Goal: Task Accomplishment & Management: Use online tool/utility

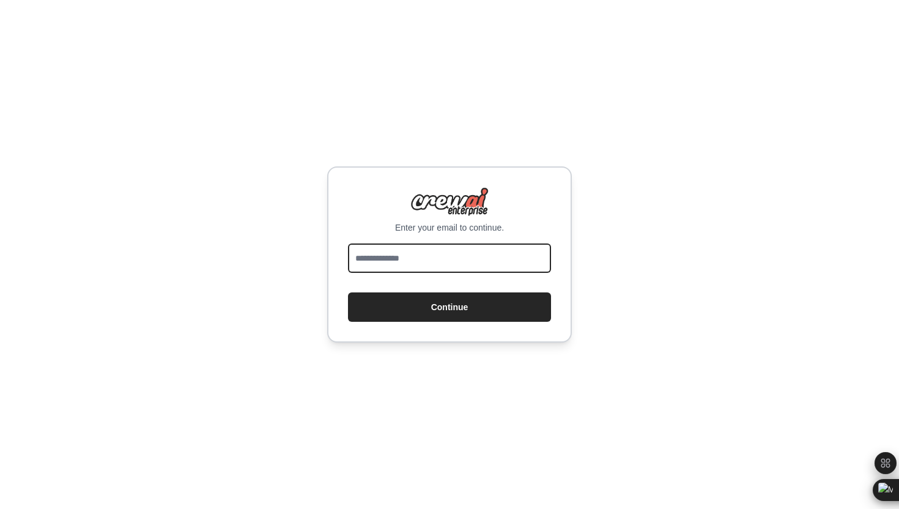
click at [394, 243] on input "email" at bounding box center [449, 257] width 203 height 29
type input "**********"
click at [348, 292] on button "Continue" at bounding box center [449, 306] width 203 height 29
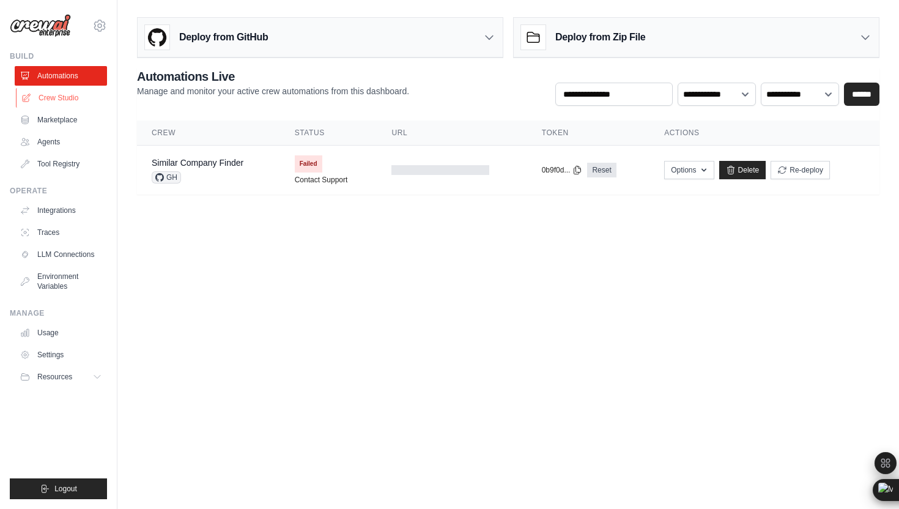
click at [71, 98] on link "Crew Studio" at bounding box center [62, 98] width 92 height 20
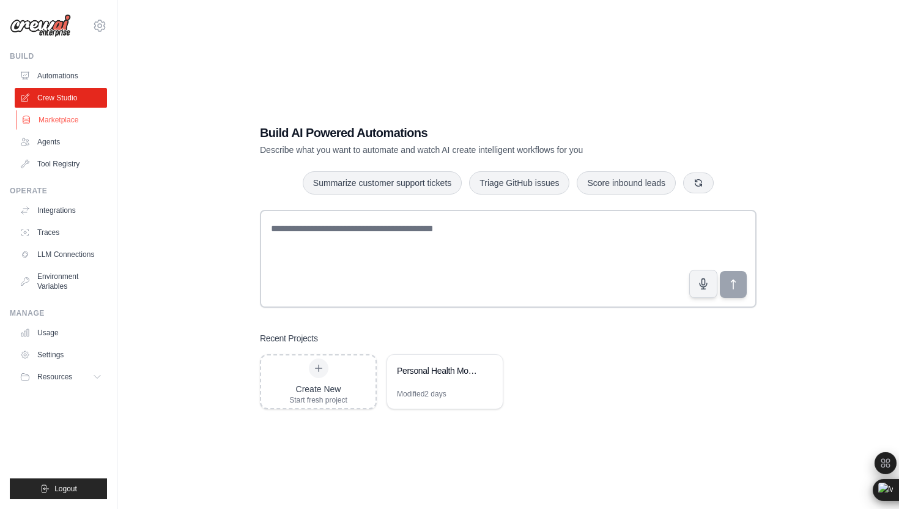
click at [69, 118] on link "Marketplace" at bounding box center [62, 120] width 92 height 20
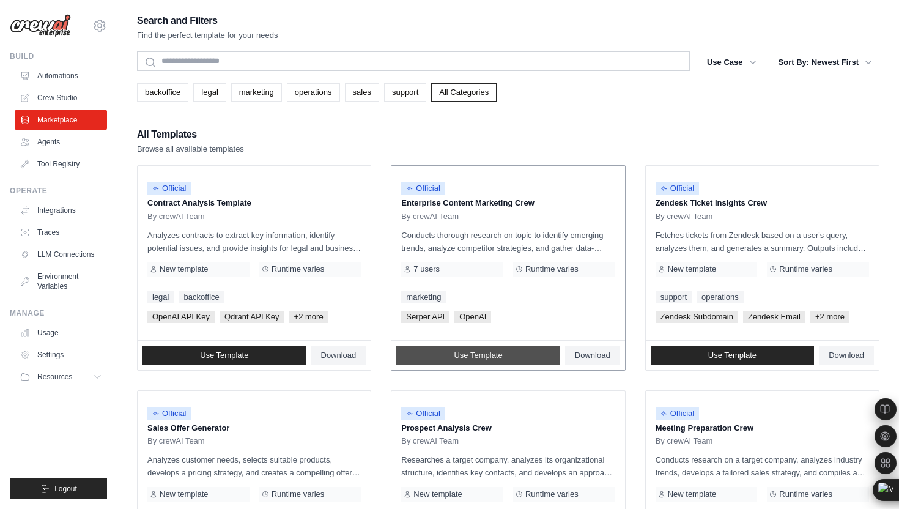
click at [468, 358] on span "Use Template" at bounding box center [478, 355] width 48 height 10
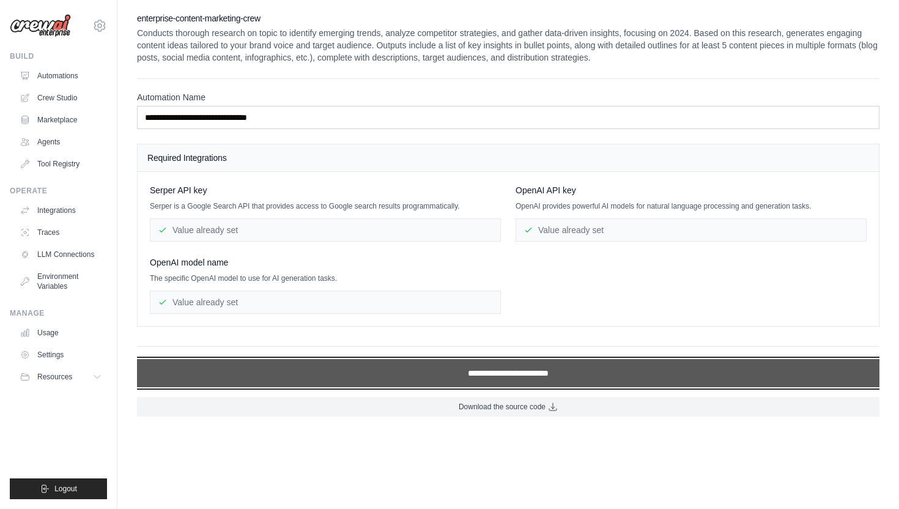
click at [469, 369] on input "**********" at bounding box center [508, 373] width 742 height 28
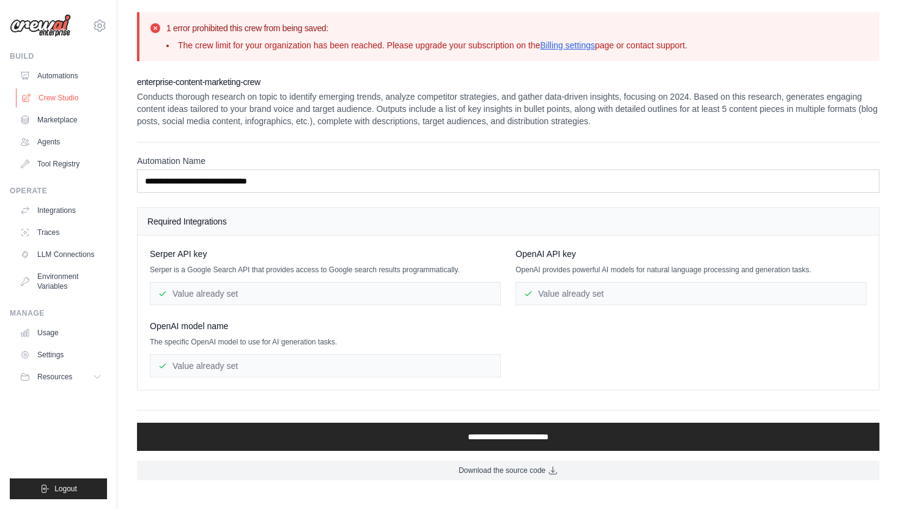
click at [77, 98] on link "Crew Studio" at bounding box center [62, 98] width 92 height 20
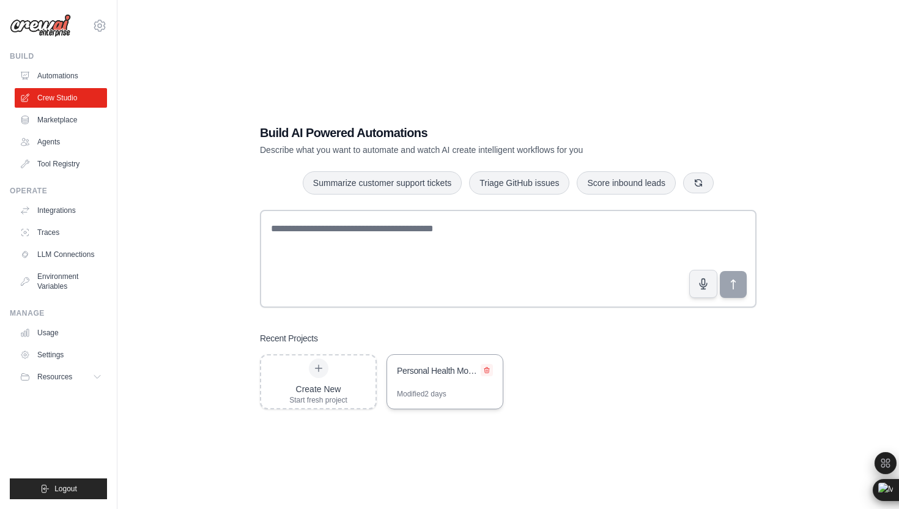
click at [487, 369] on icon at bounding box center [486, 369] width 7 height 7
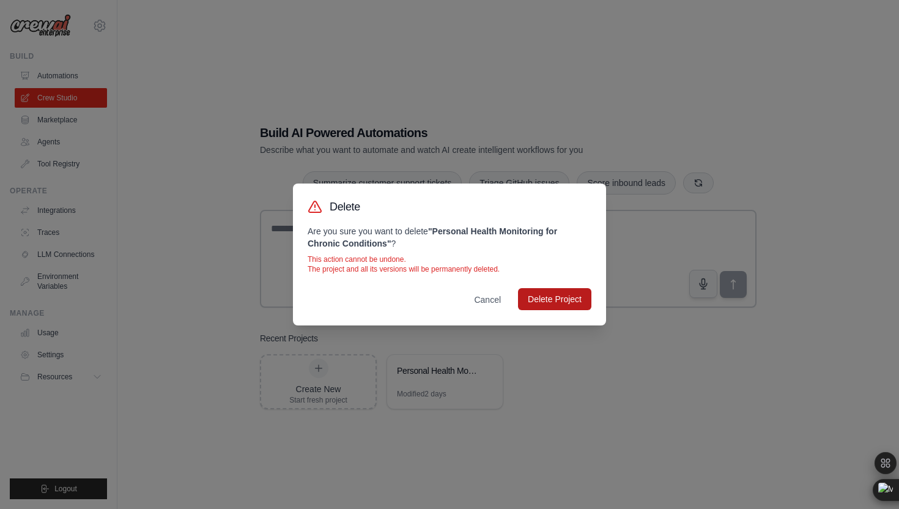
click at [536, 302] on button "Delete Project" at bounding box center [554, 299] width 73 height 22
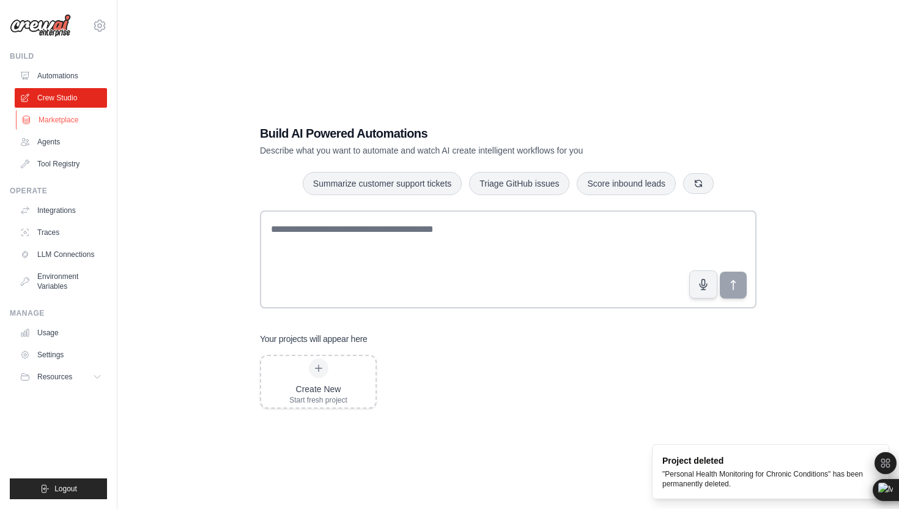
click at [80, 115] on link "Marketplace" at bounding box center [62, 120] width 92 height 20
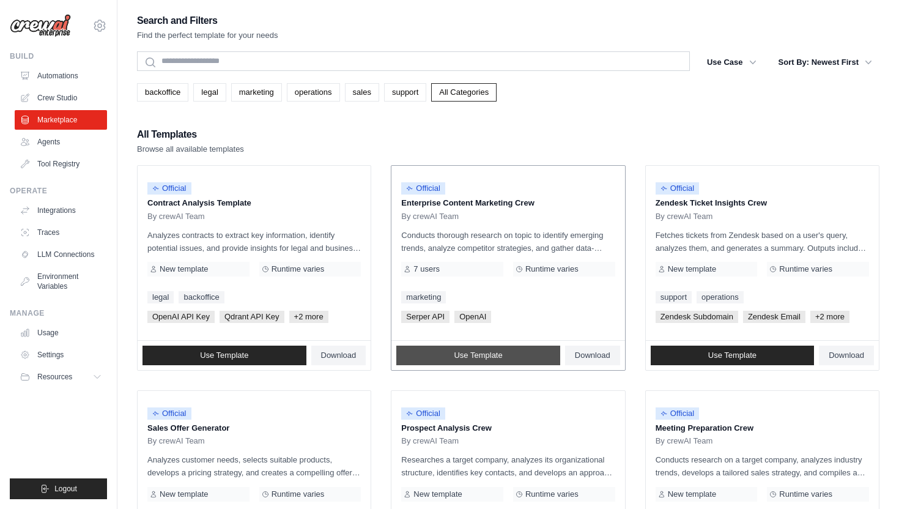
click at [450, 355] on link "Use Template" at bounding box center [478, 356] width 164 height 20
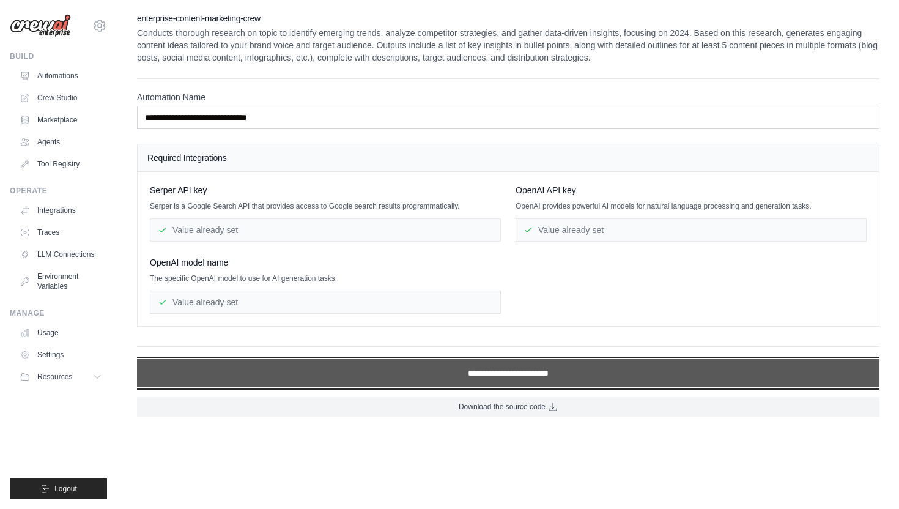
click at [459, 374] on input "**********" at bounding box center [508, 373] width 742 height 28
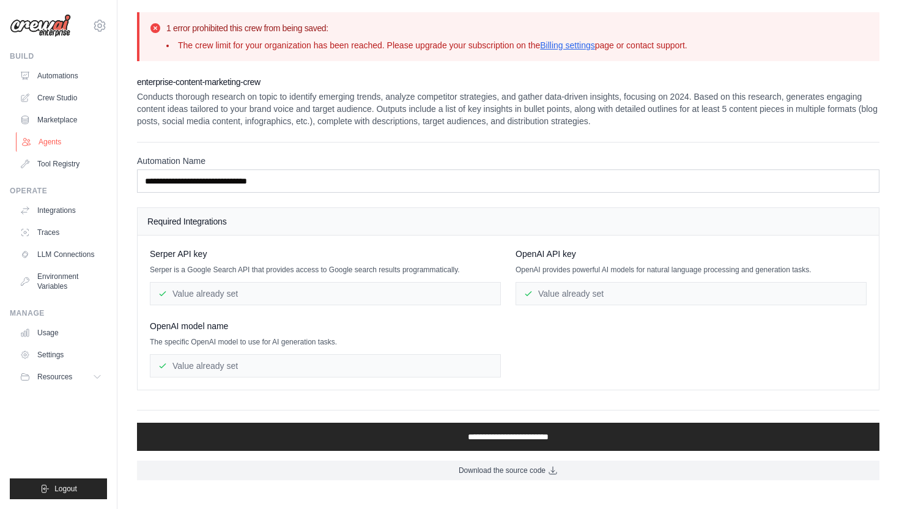
click at [79, 137] on link "Agents" at bounding box center [62, 142] width 92 height 20
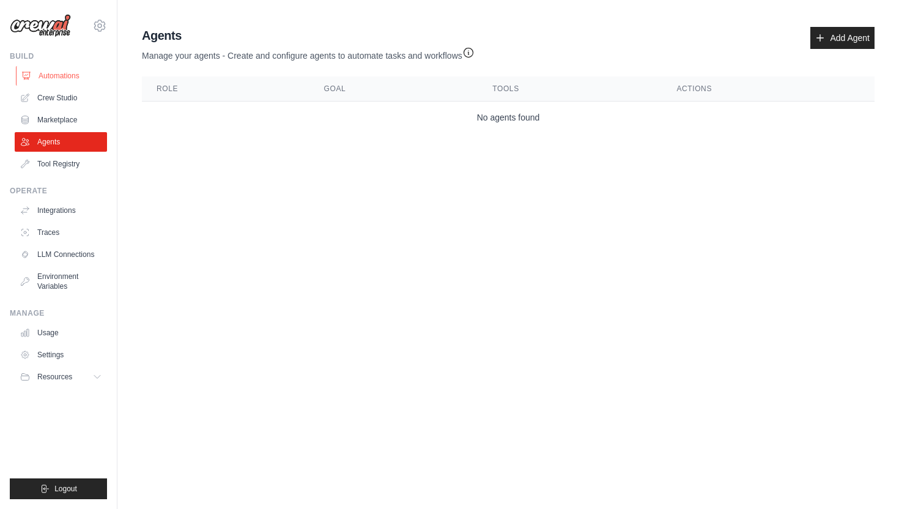
click at [67, 79] on link "Automations" at bounding box center [62, 76] width 92 height 20
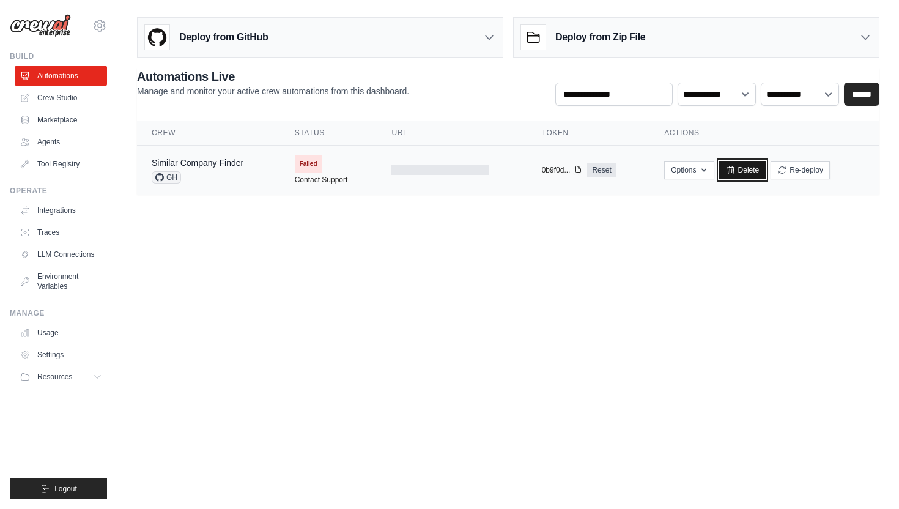
click at [738, 167] on link "Delete" at bounding box center [742, 170] width 47 height 18
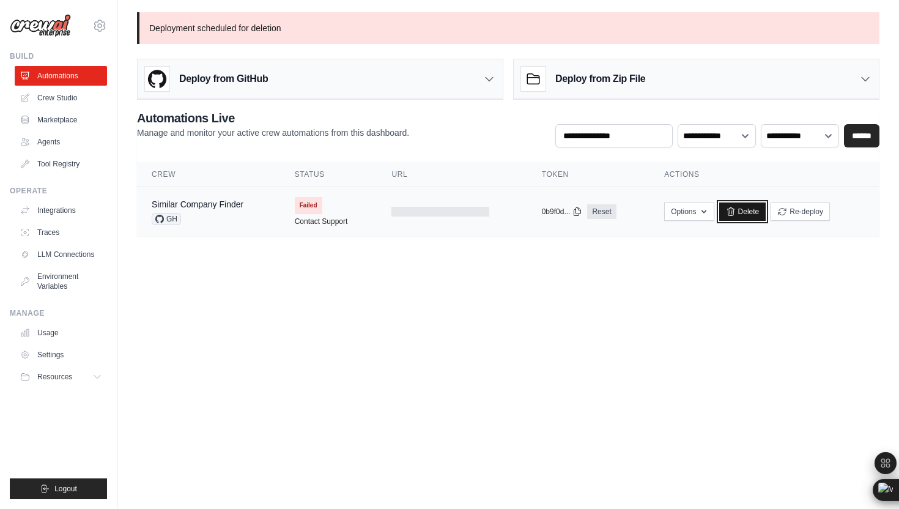
click at [738, 213] on link "Delete" at bounding box center [742, 211] width 47 height 18
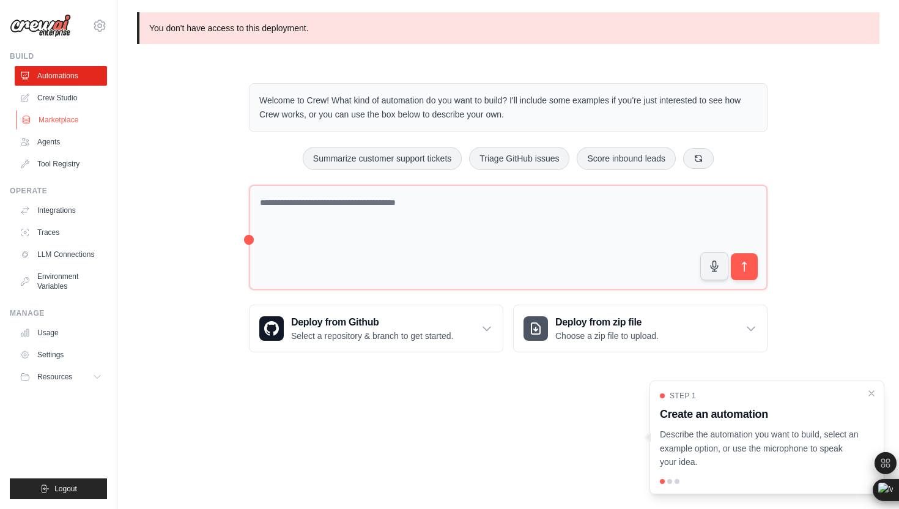
click at [51, 120] on link "Marketplace" at bounding box center [62, 120] width 92 height 20
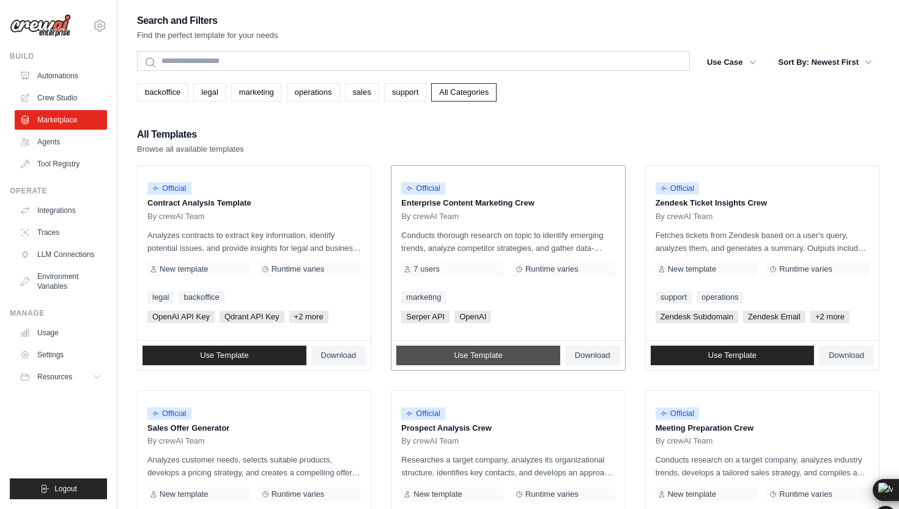
click at [479, 353] on span "Use Template" at bounding box center [478, 355] width 48 height 10
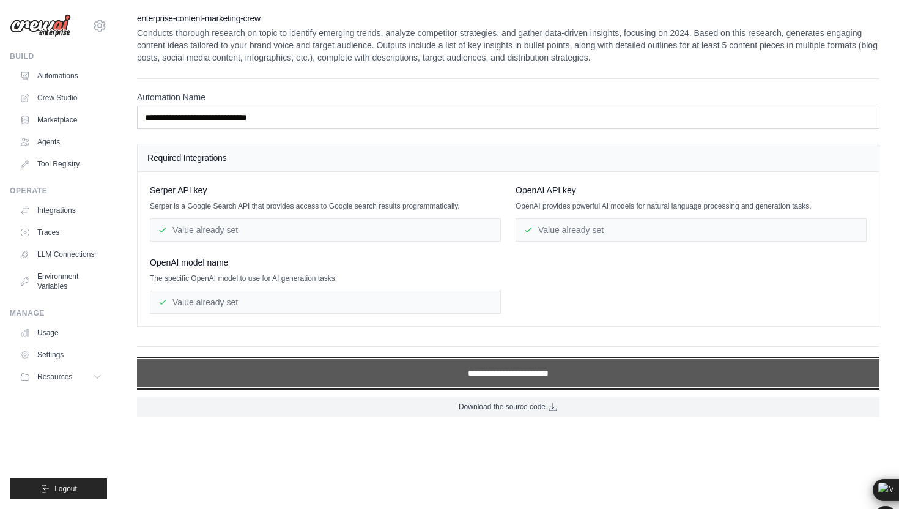
click at [482, 370] on input "**********" at bounding box center [508, 373] width 742 height 28
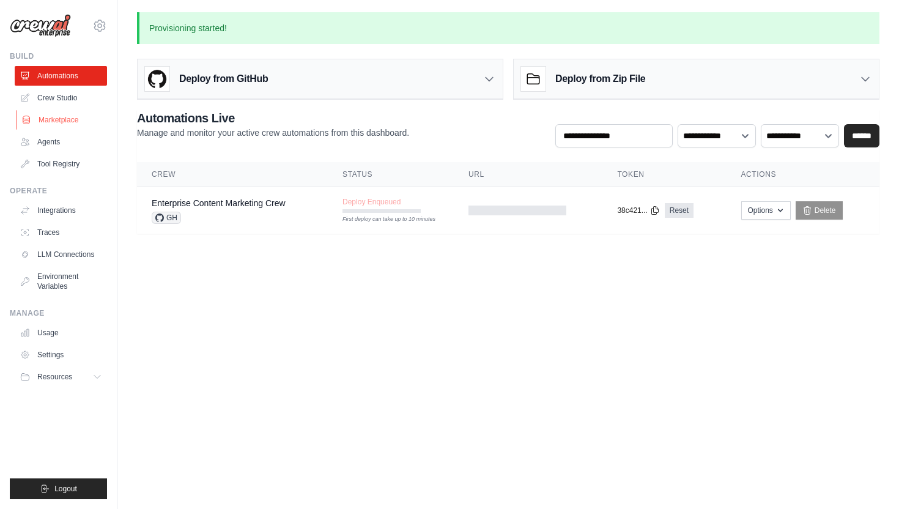
click at [71, 122] on link "Marketplace" at bounding box center [62, 120] width 92 height 20
click at [67, 142] on link "Agents" at bounding box center [62, 142] width 92 height 20
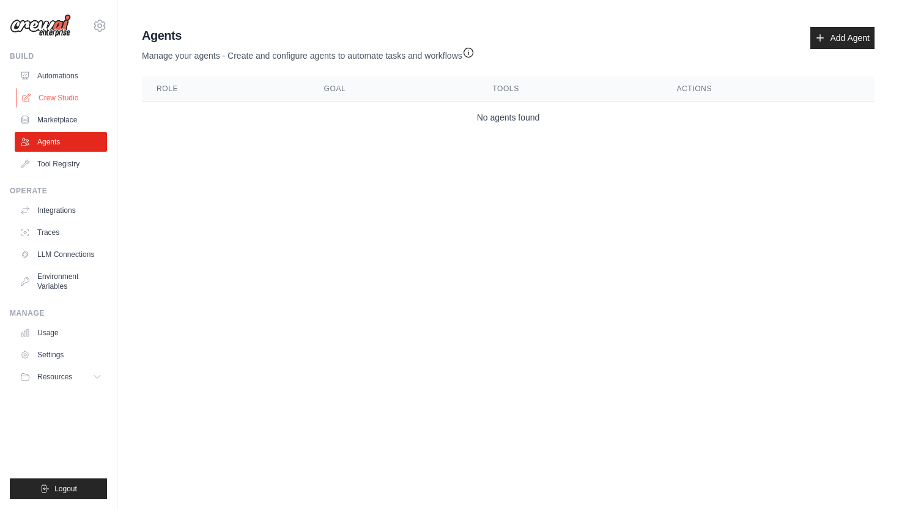
click at [62, 100] on link "Crew Studio" at bounding box center [62, 98] width 92 height 20
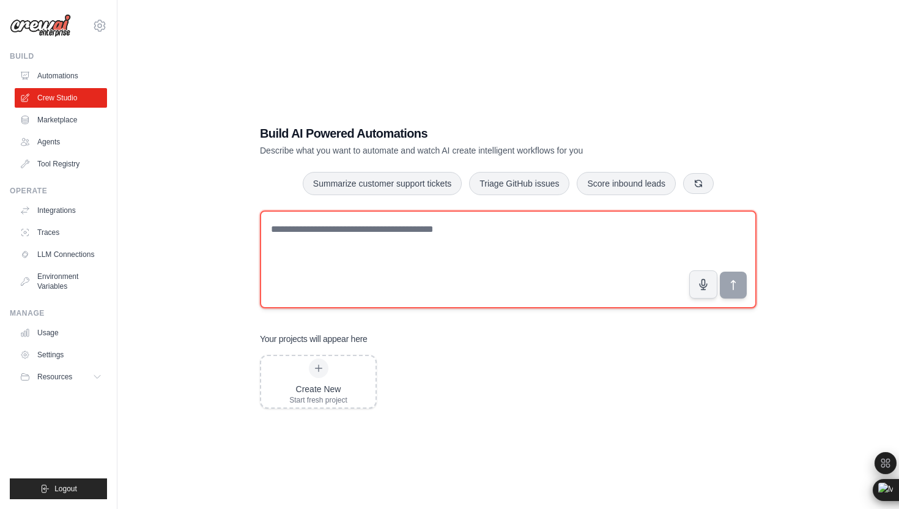
click at [328, 248] on textarea at bounding box center [508, 259] width 497 height 98
type textarea "*****"
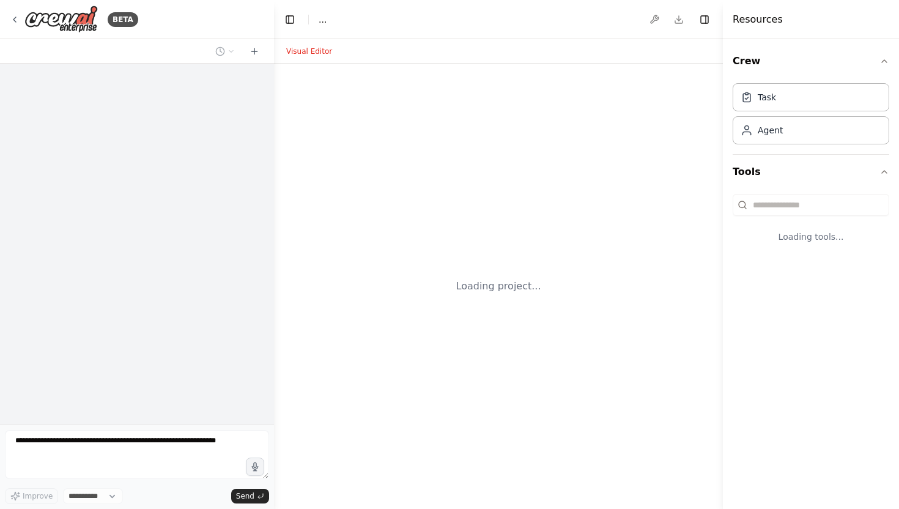
select select "****"
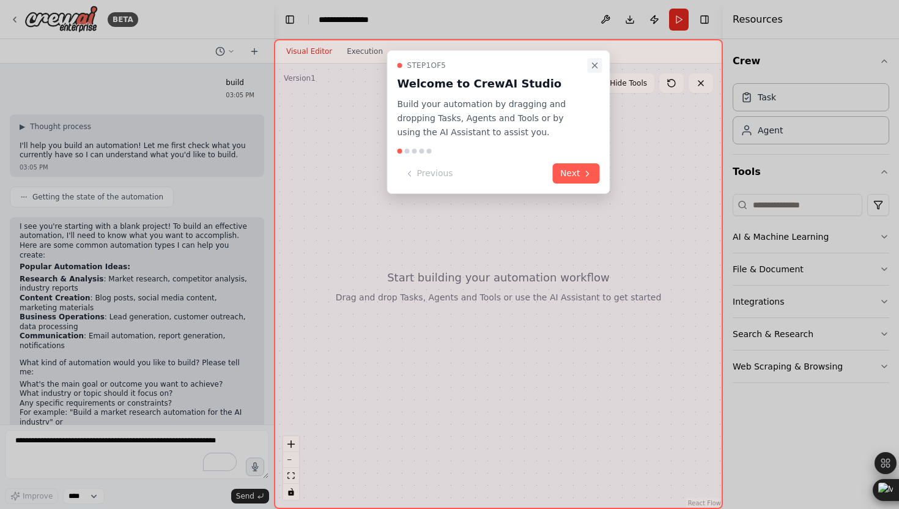
click at [596, 65] on icon "Close walkthrough" at bounding box center [595, 66] width 10 height 10
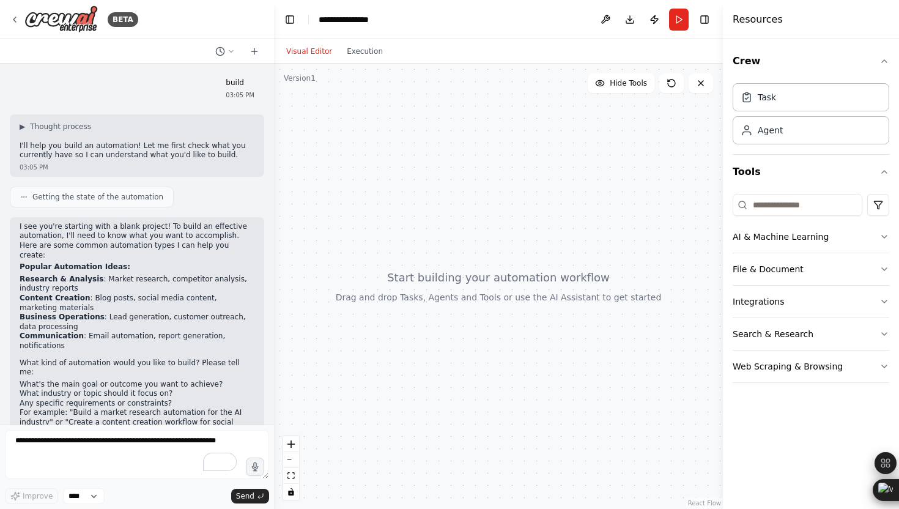
scroll to position [9, 0]
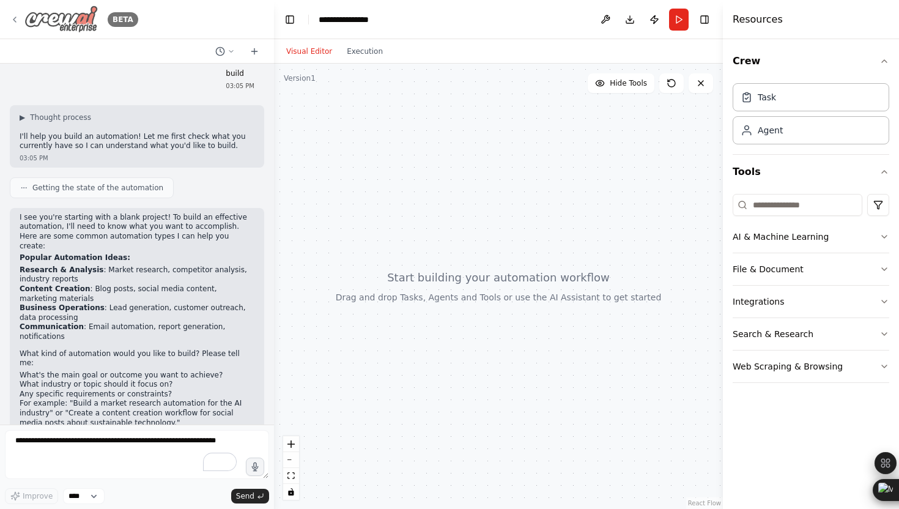
click at [13, 20] on icon at bounding box center [15, 20] width 10 height 10
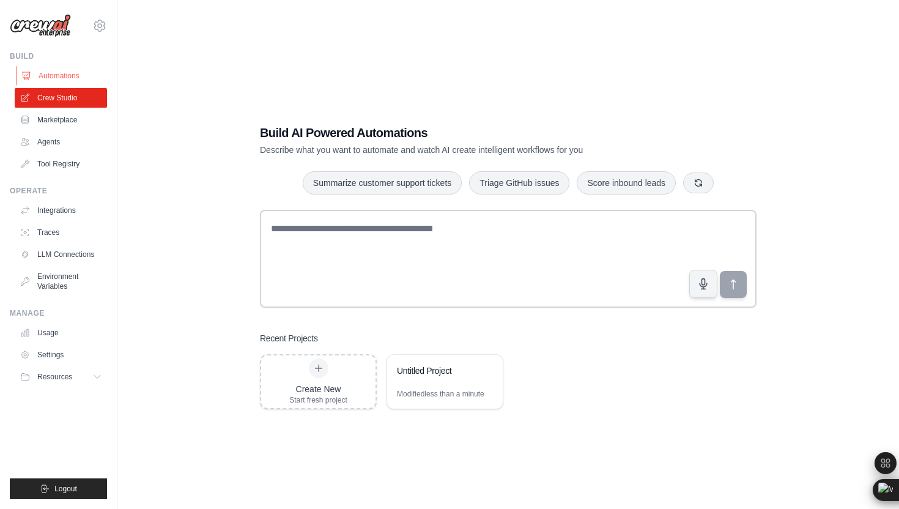
click at [56, 80] on link "Automations" at bounding box center [62, 76] width 92 height 20
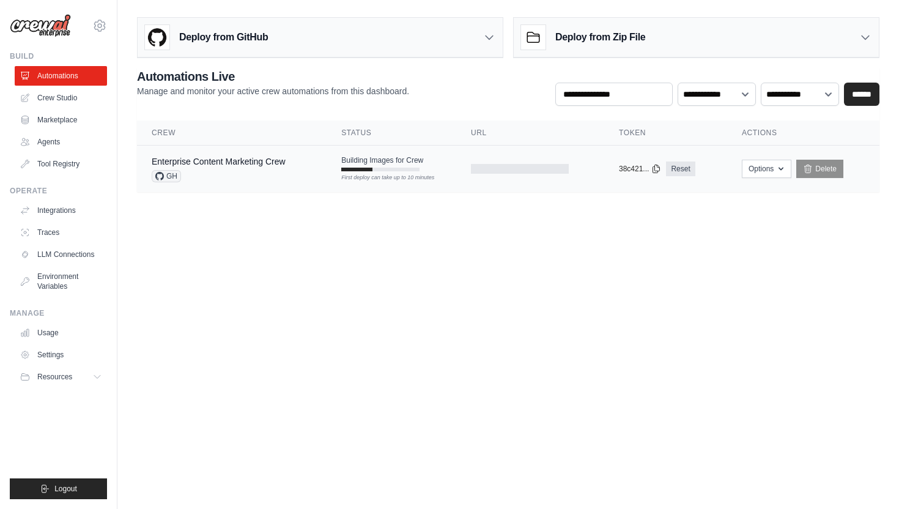
click at [327, 165] on td "Enterprise Content Marketing Crew GH" at bounding box center [232, 169] width 190 height 47
